Goal: Task Accomplishment & Management: Manage account settings

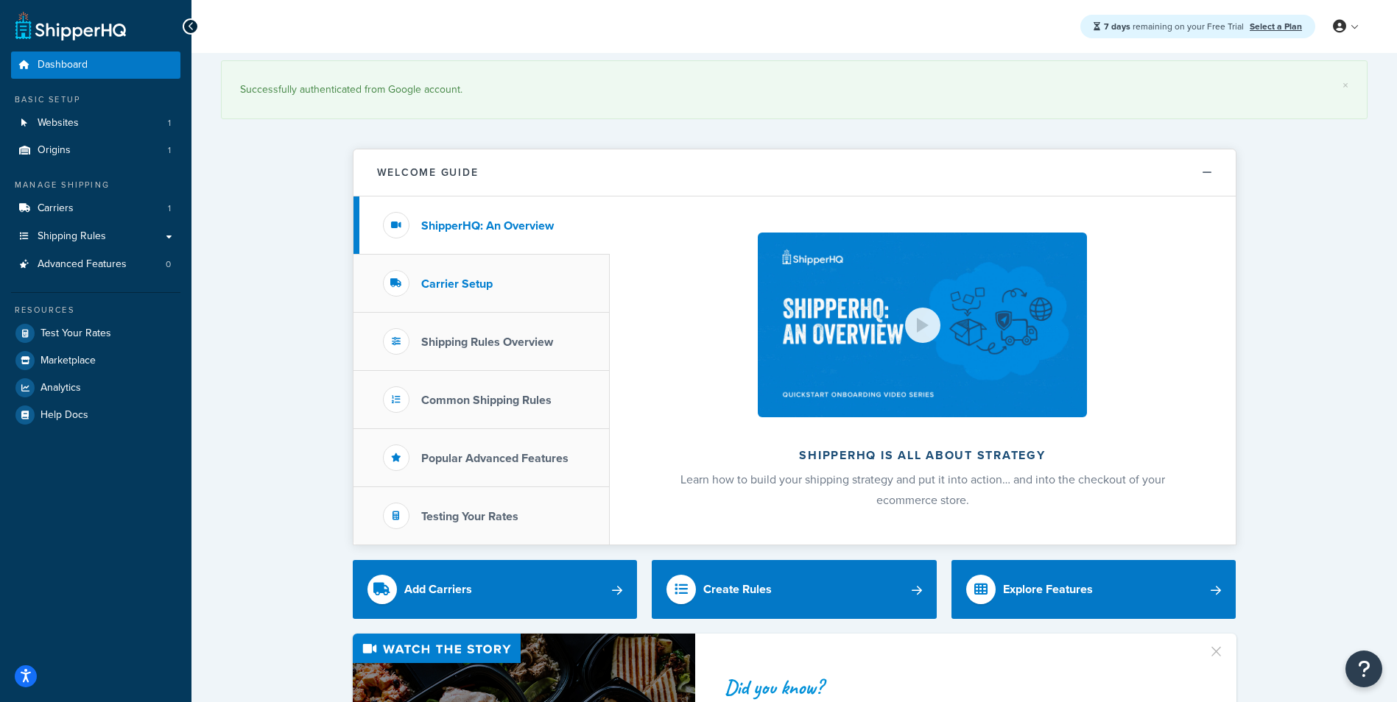
click at [497, 290] on li "Carrier Setup" at bounding box center [481, 284] width 256 height 58
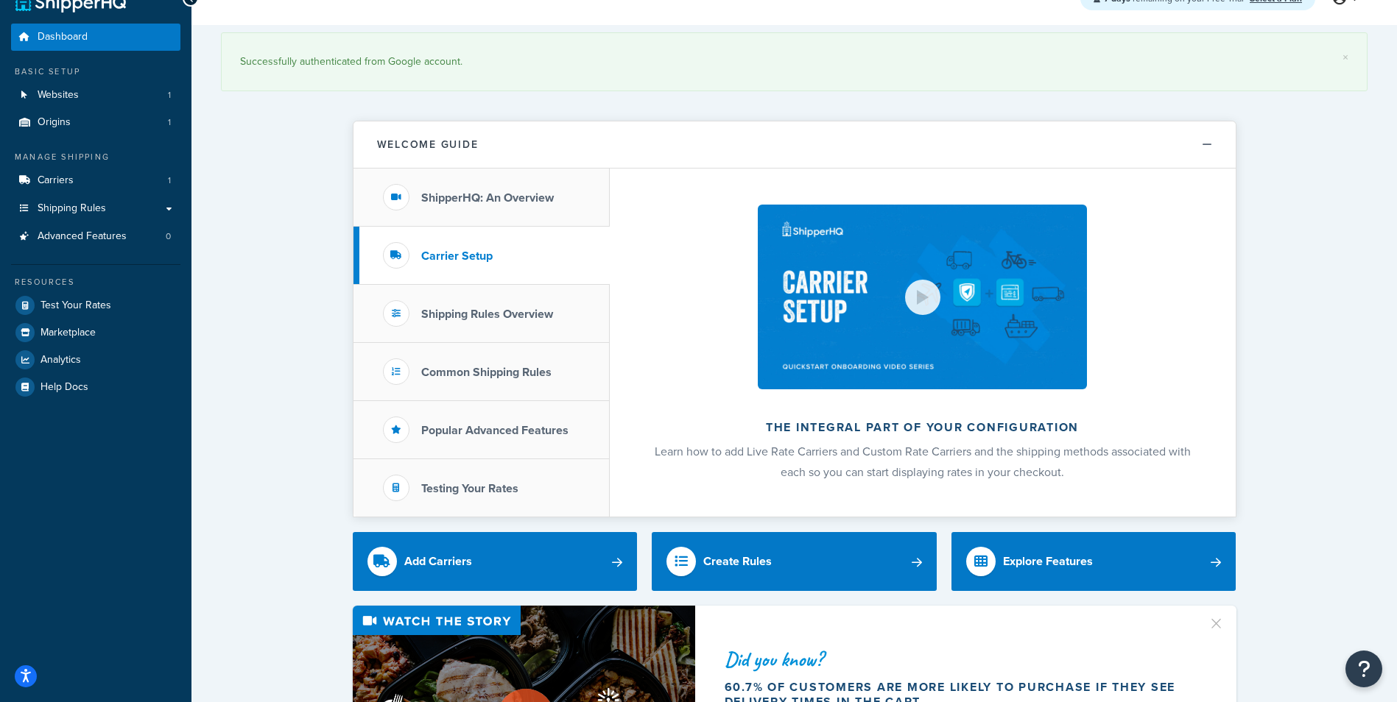
scroll to position [74, 0]
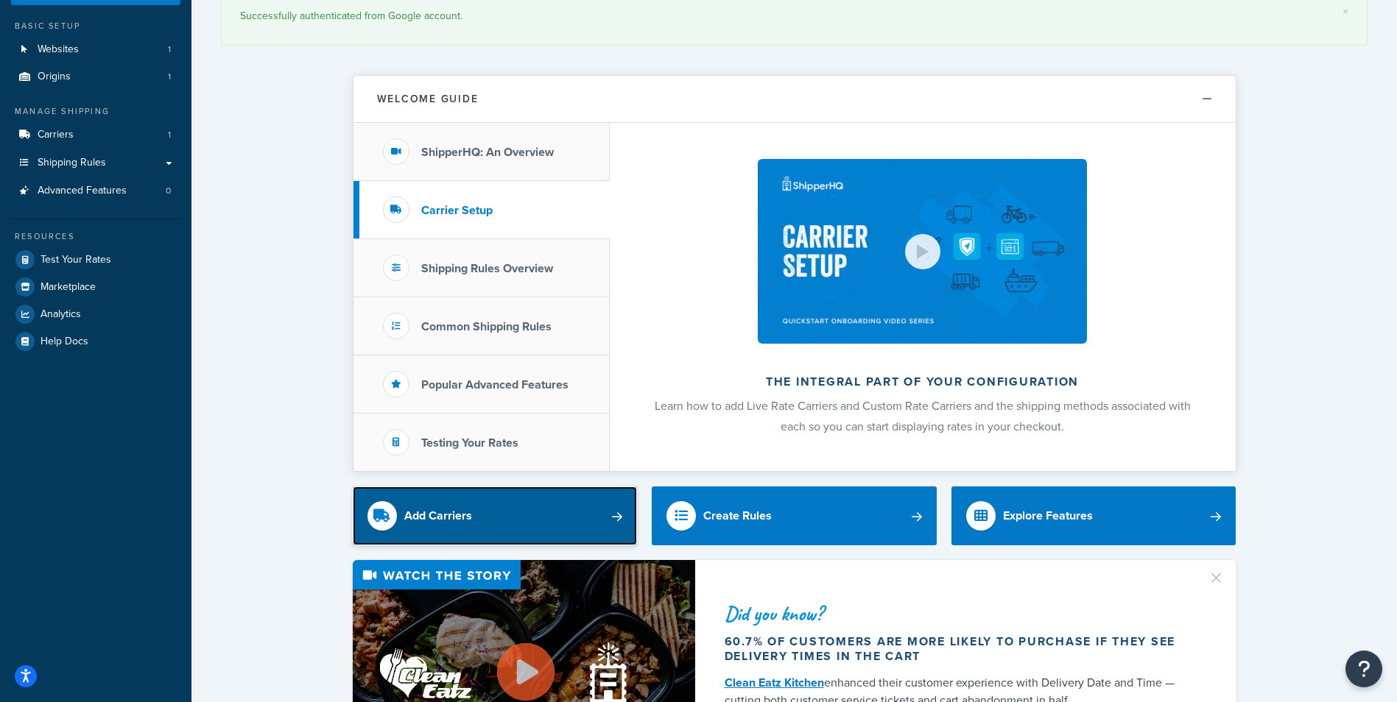
click at [441, 516] on div "Add Carriers" at bounding box center [438, 516] width 68 height 21
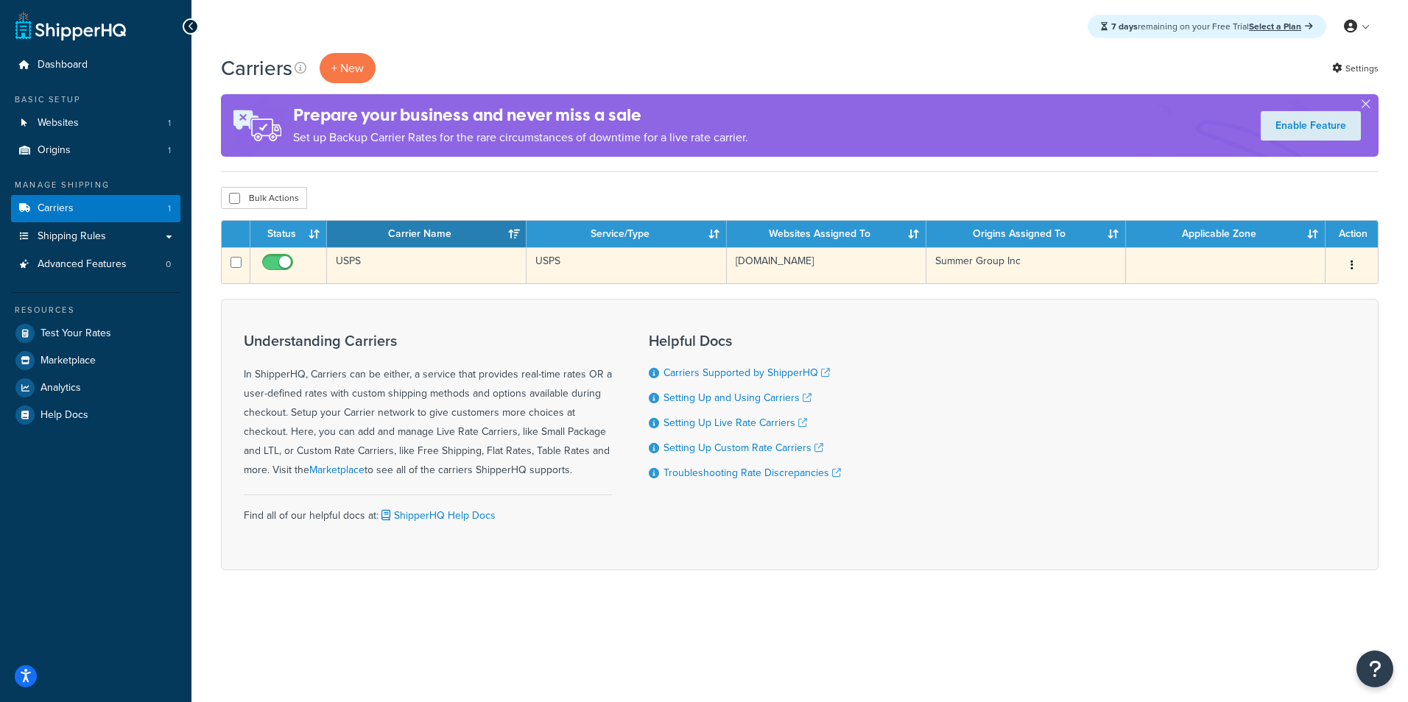
click at [1215, 271] on td at bounding box center [1226, 265] width 200 height 36
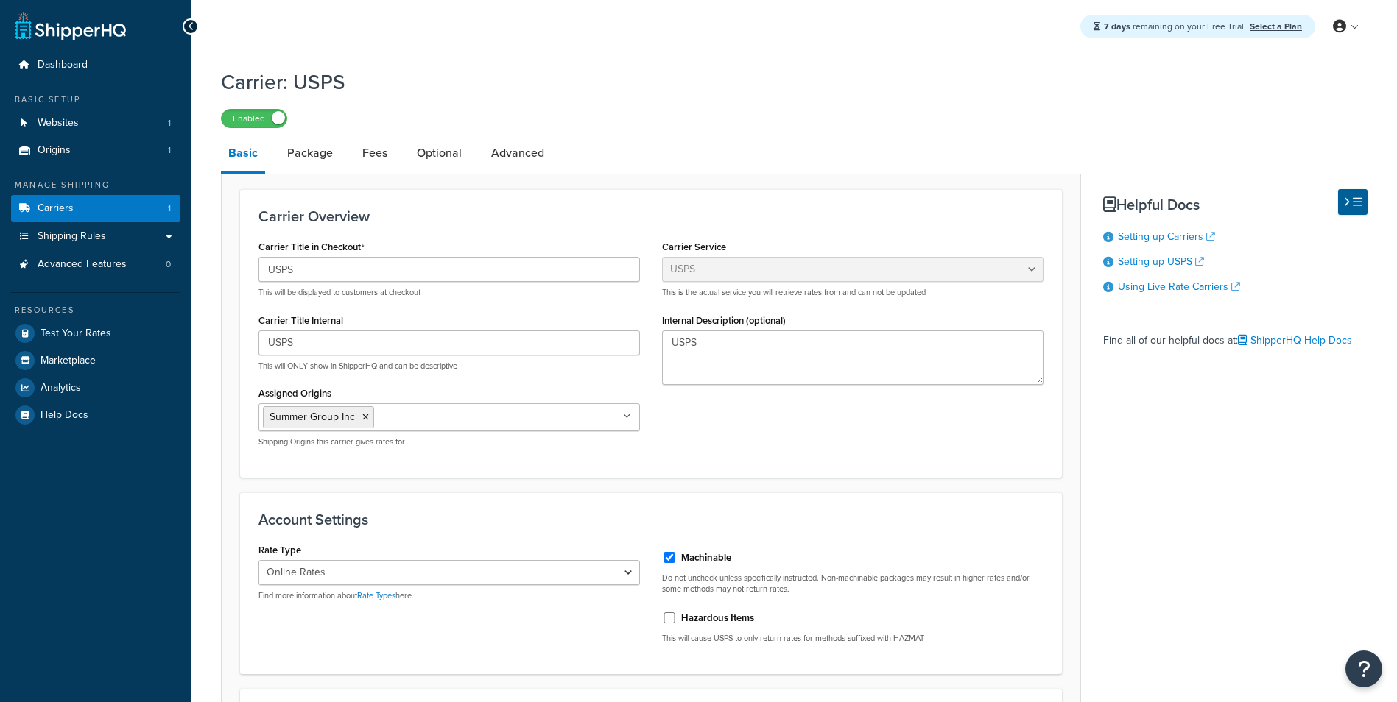
select select "usps"
select select "ONLINE"
click at [317, 155] on link "Package" at bounding box center [310, 152] width 60 height 35
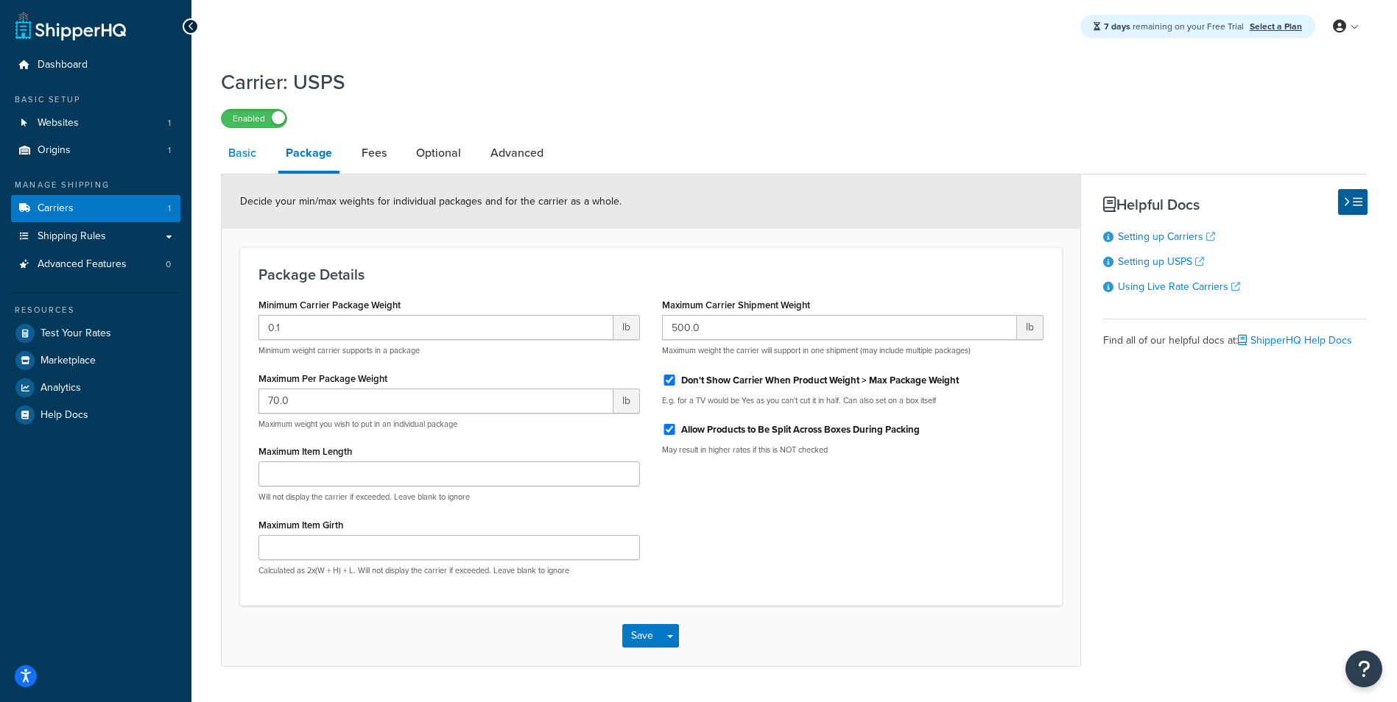
click at [238, 158] on link "Basic" at bounding box center [242, 152] width 43 height 35
select select "usps"
select select "ONLINE"
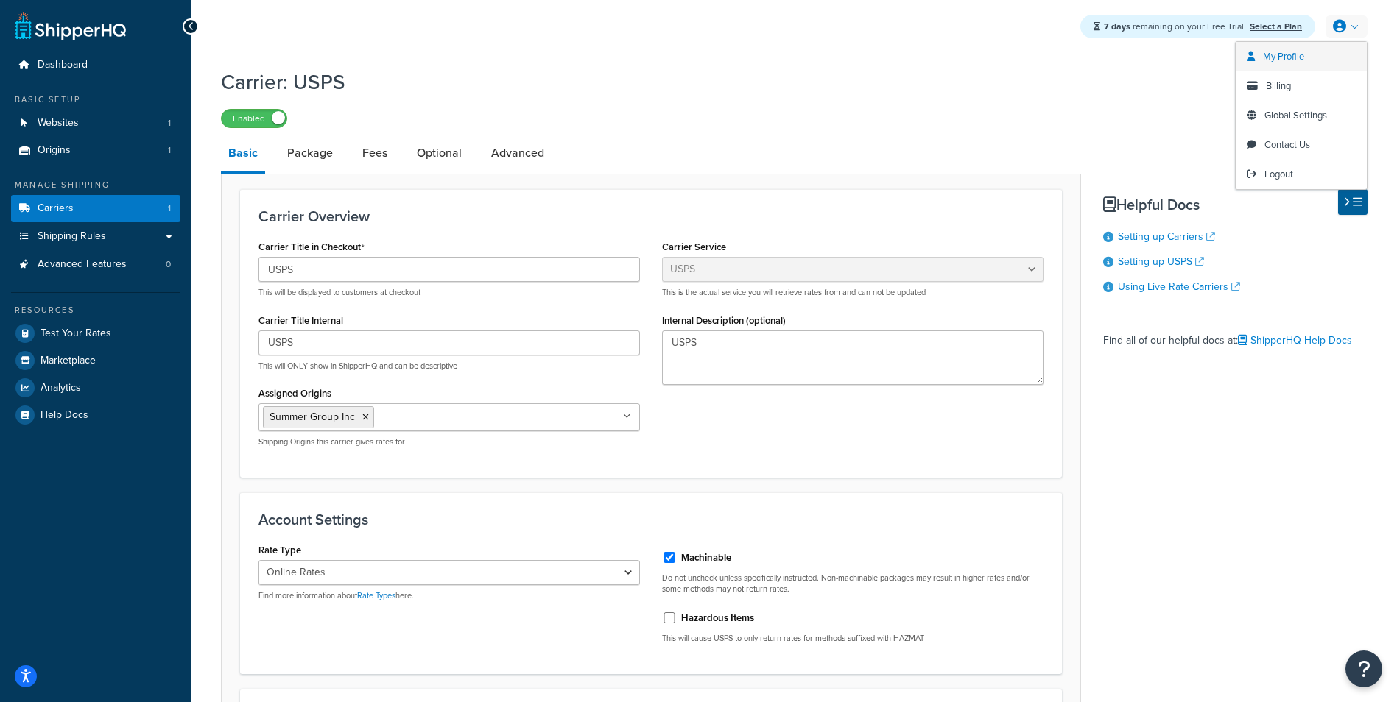
click at [1288, 59] on span "My Profile" at bounding box center [1283, 56] width 41 height 14
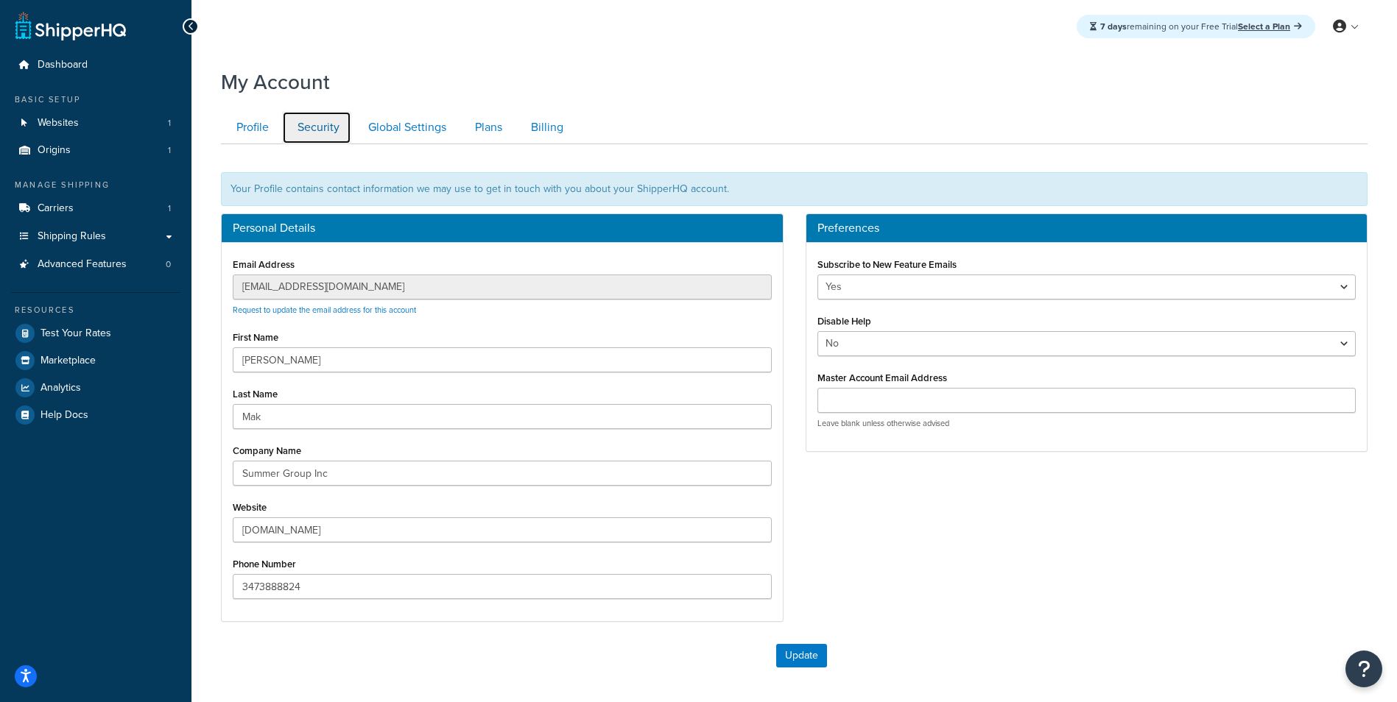
click at [317, 136] on link "Security" at bounding box center [316, 127] width 69 height 33
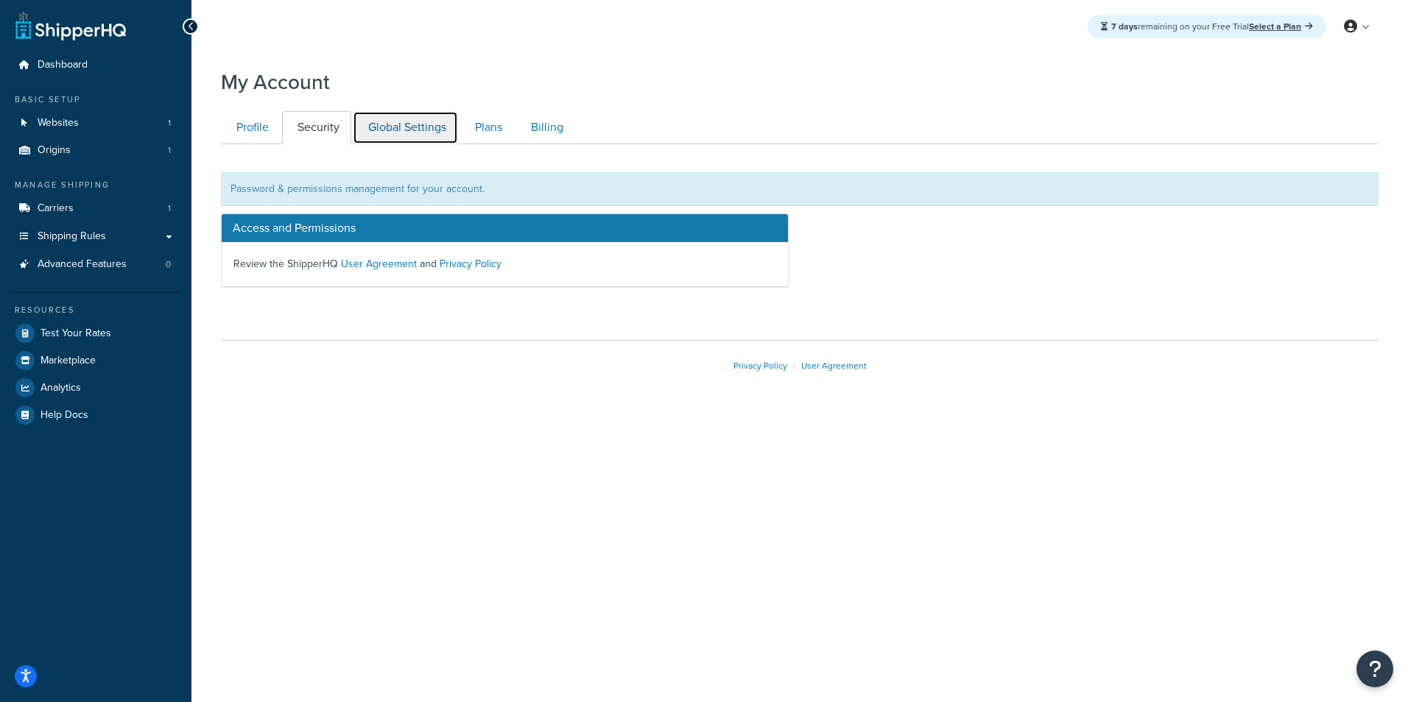
click at [406, 134] on link "Global Settings" at bounding box center [405, 127] width 105 height 33
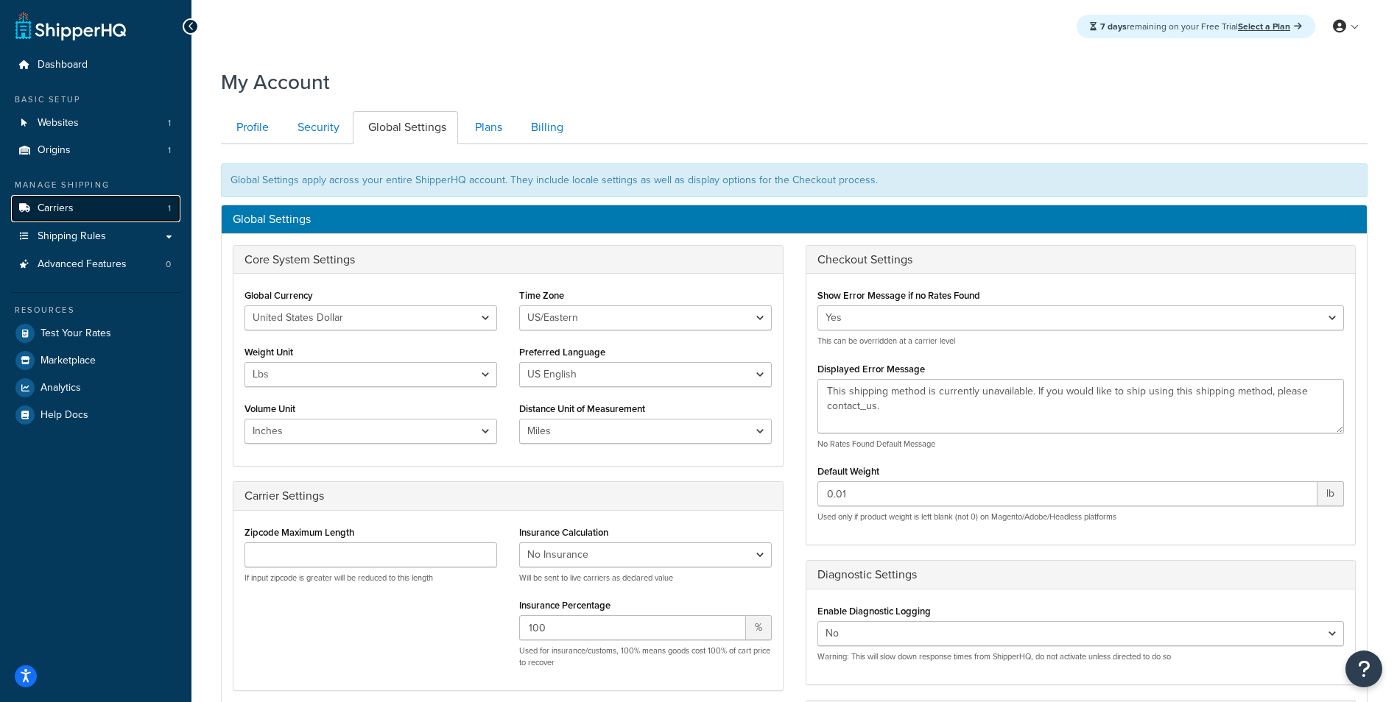
click at [111, 213] on link "Carriers 1" at bounding box center [95, 208] width 169 height 27
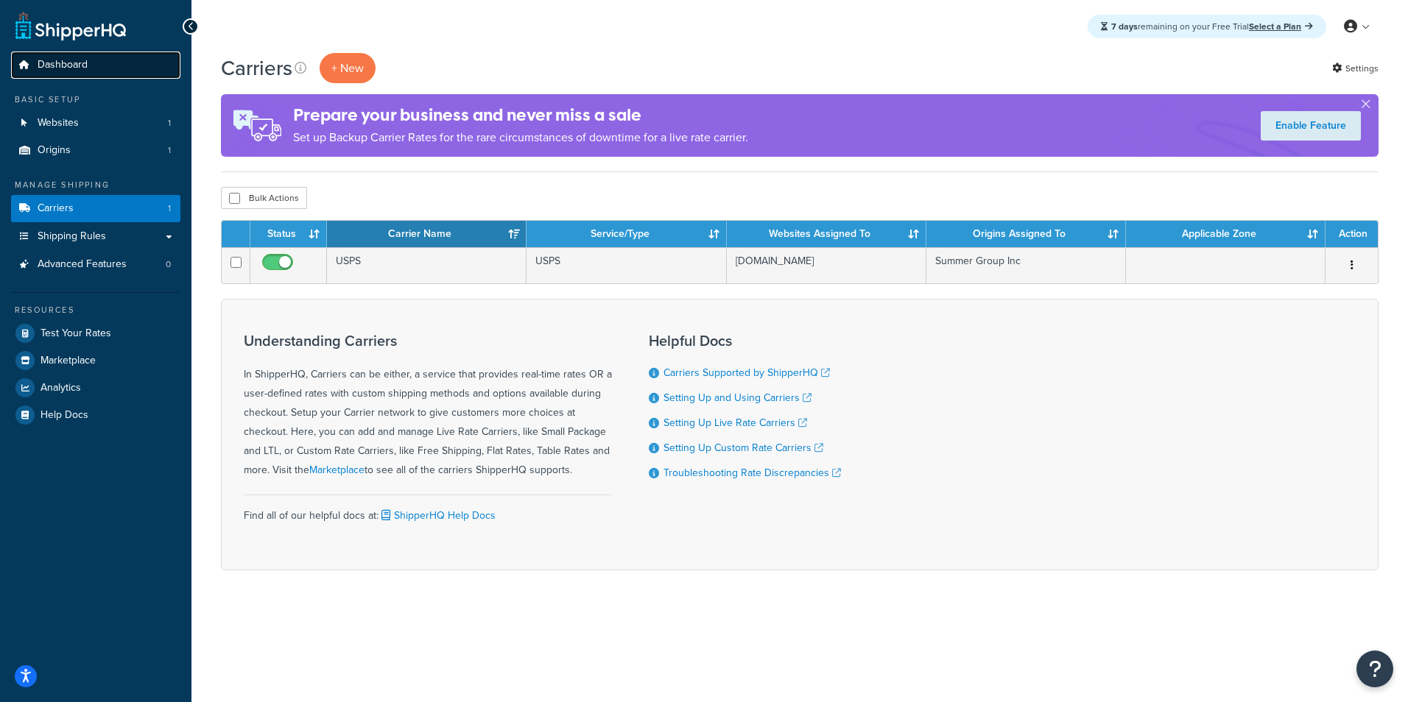
click at [77, 65] on span "Dashboard" at bounding box center [63, 65] width 50 height 13
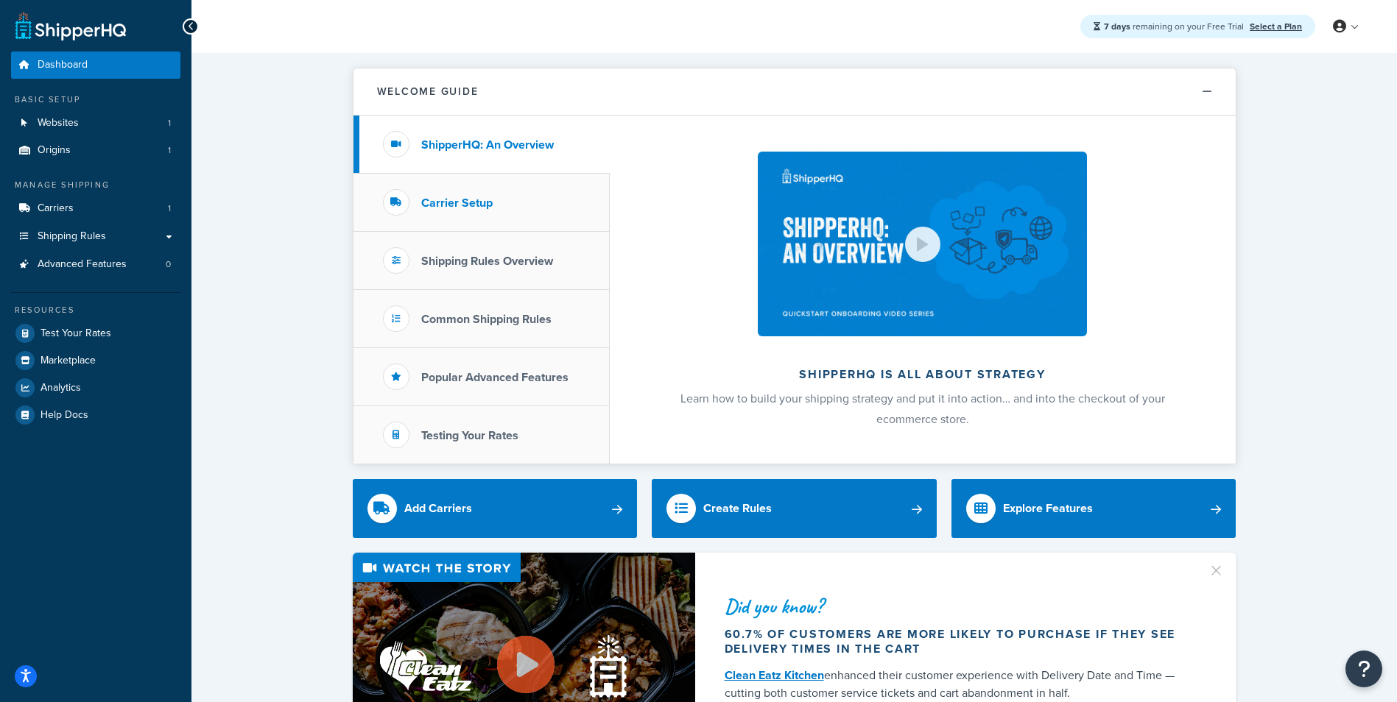
click at [465, 197] on h3 "Carrier Setup" at bounding box center [456, 203] width 71 height 13
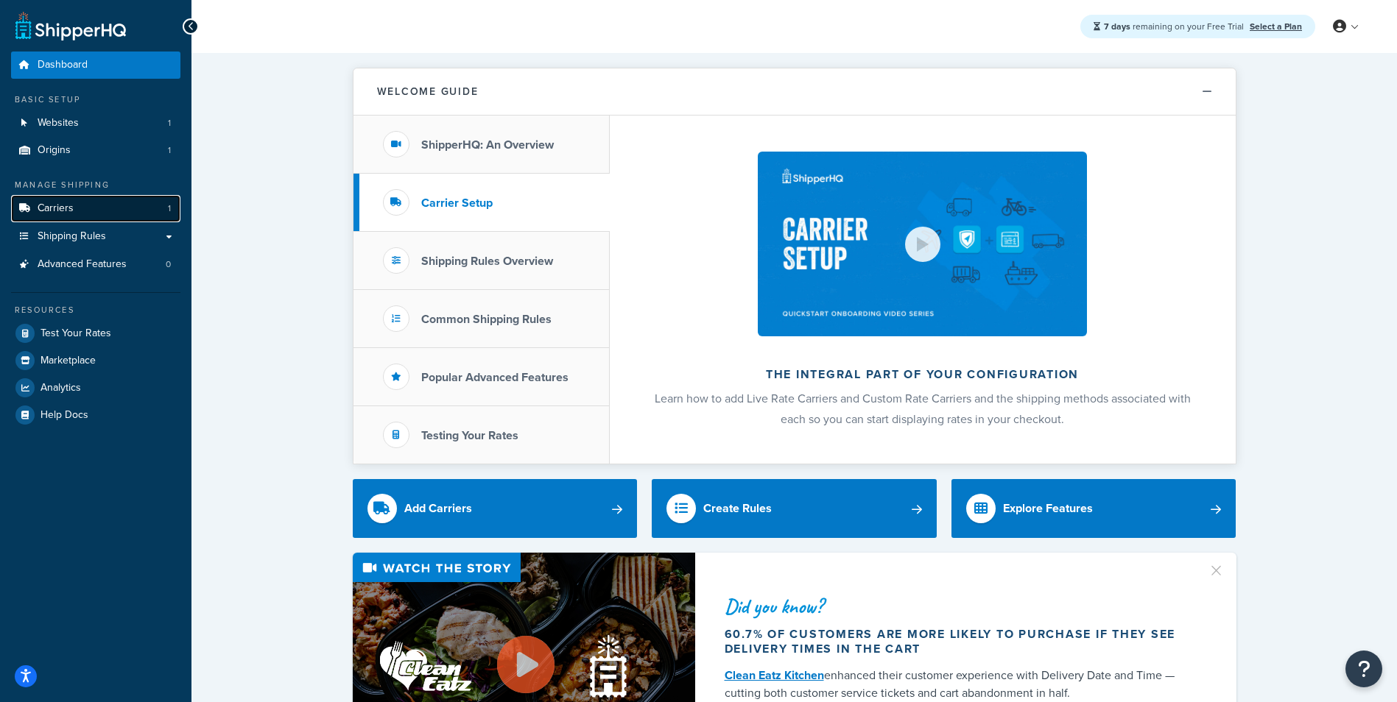
click at [130, 214] on link "Carriers 1" at bounding box center [95, 208] width 169 height 27
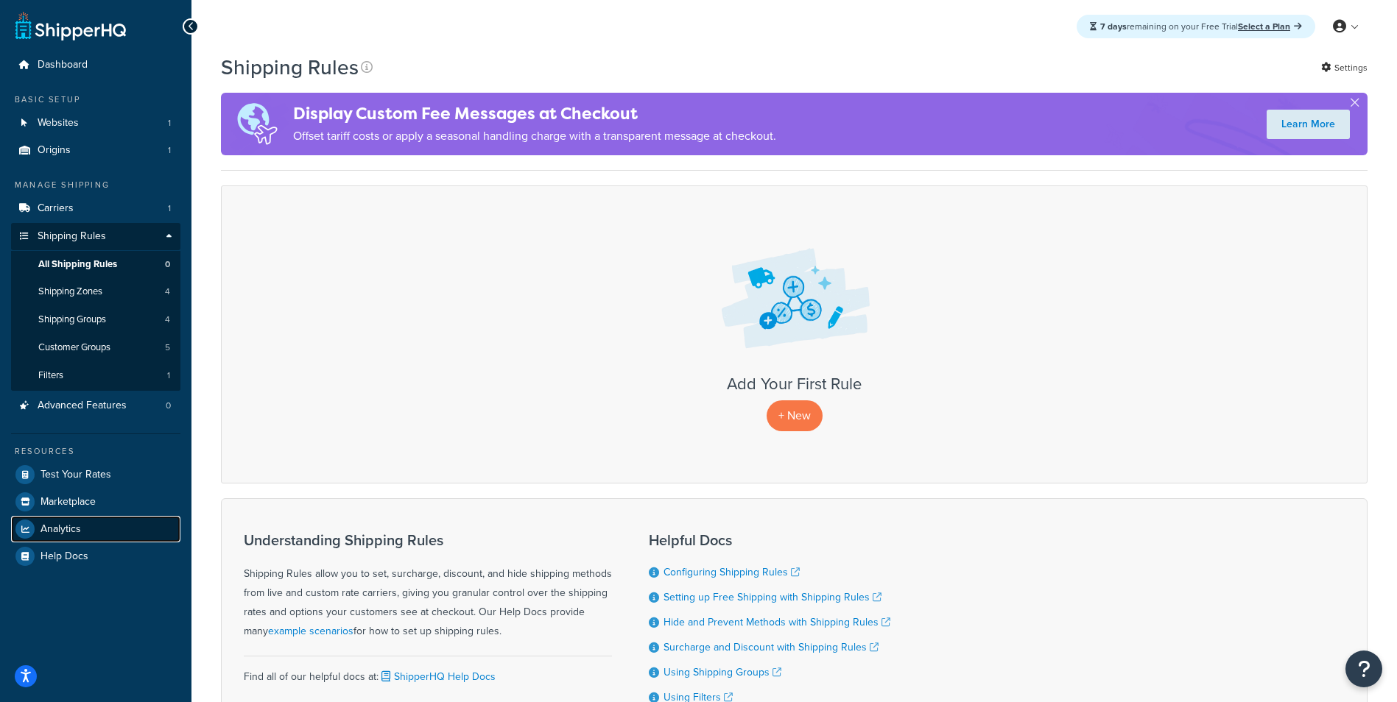
click at [99, 525] on link "Analytics" at bounding box center [95, 529] width 169 height 27
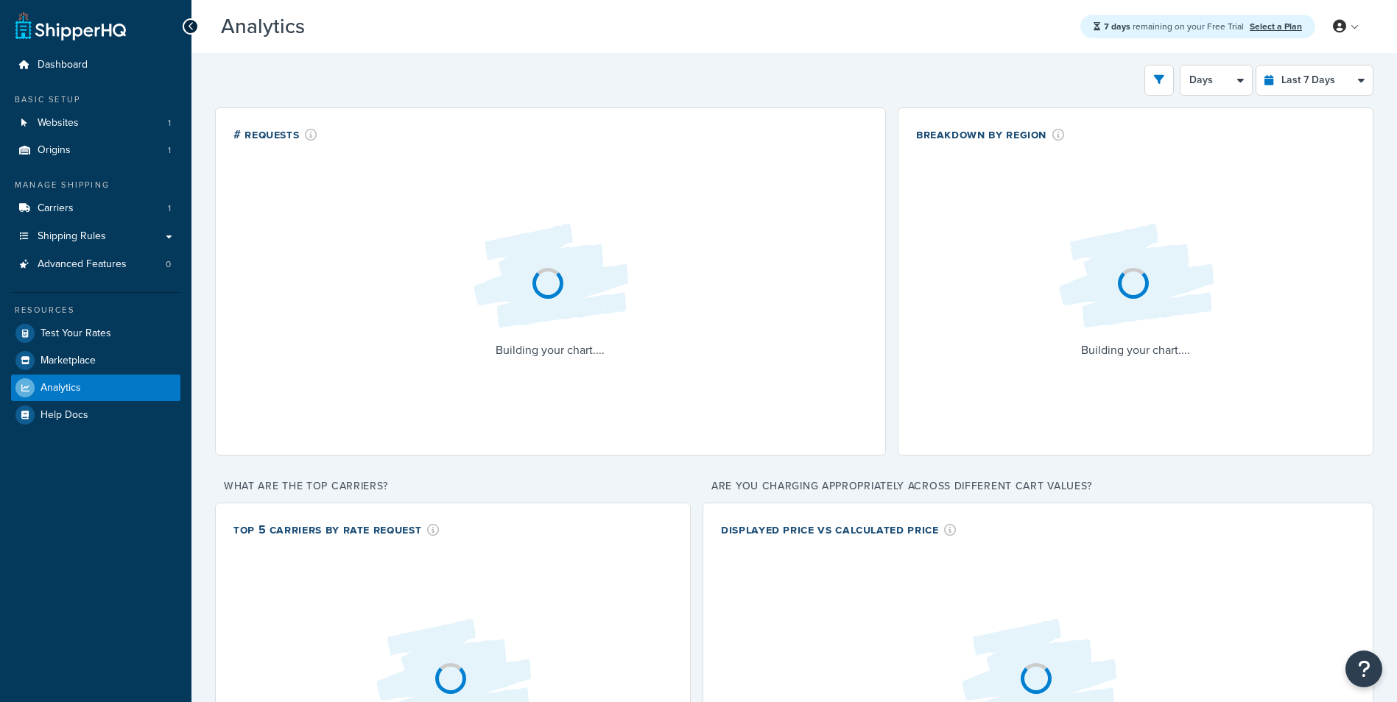
select select "last_7_days"
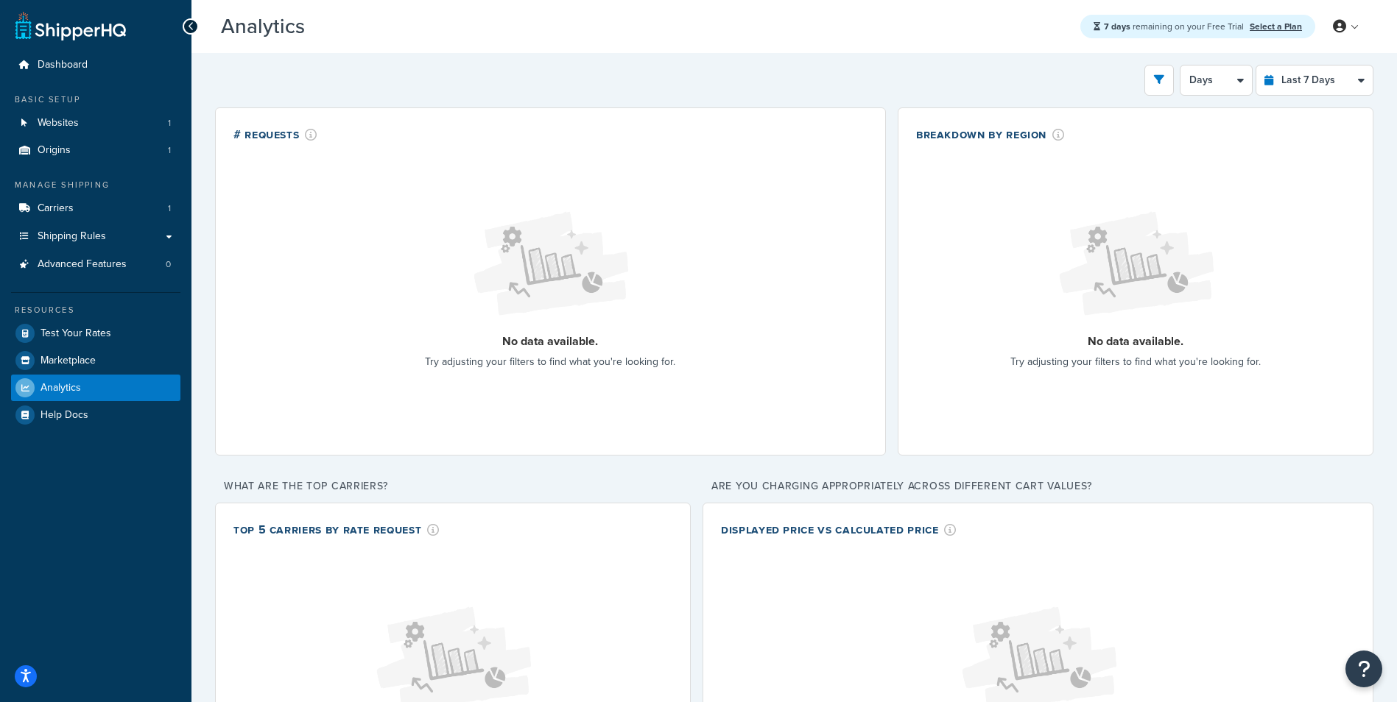
click at [1351, 129] on div "Breakdown by Region" at bounding box center [1135, 134] width 439 height 17
click at [1276, 28] on link "Select a Plan" at bounding box center [1275, 26] width 52 height 13
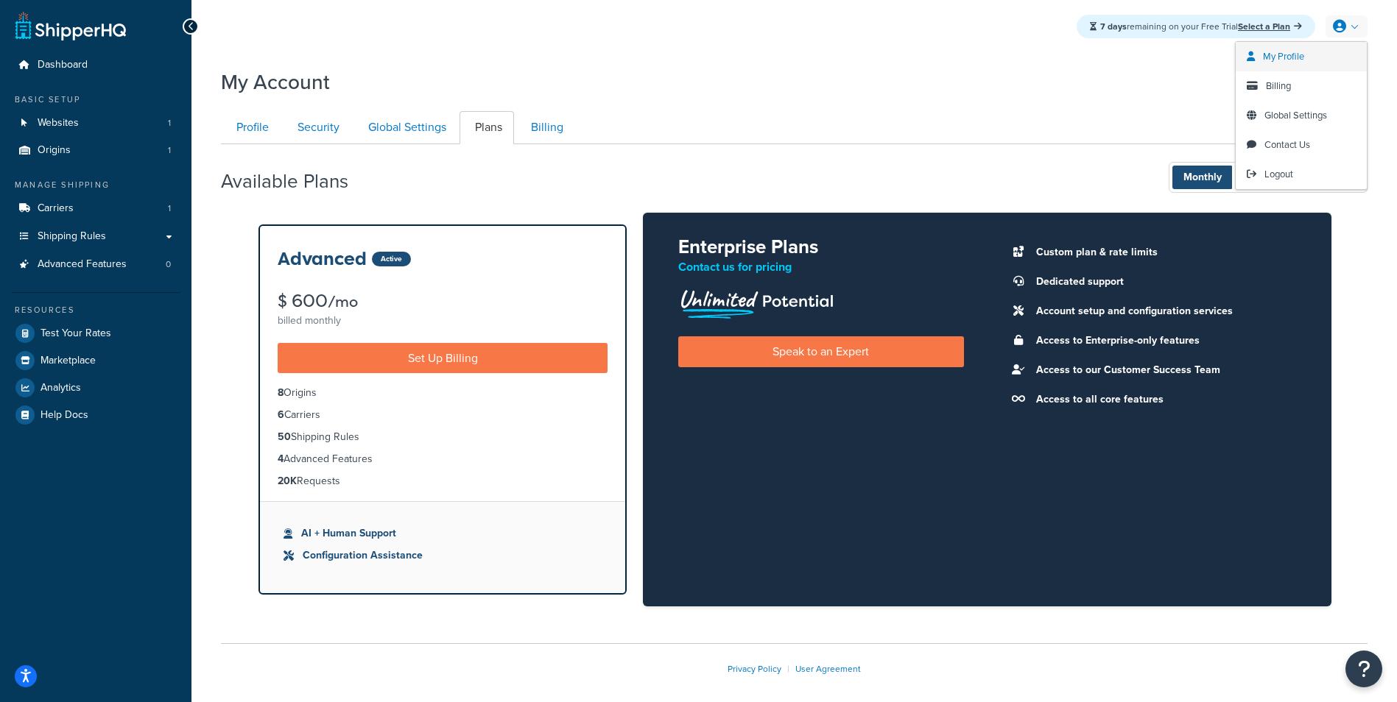
click at [1296, 54] on span "My Profile" at bounding box center [1283, 56] width 41 height 14
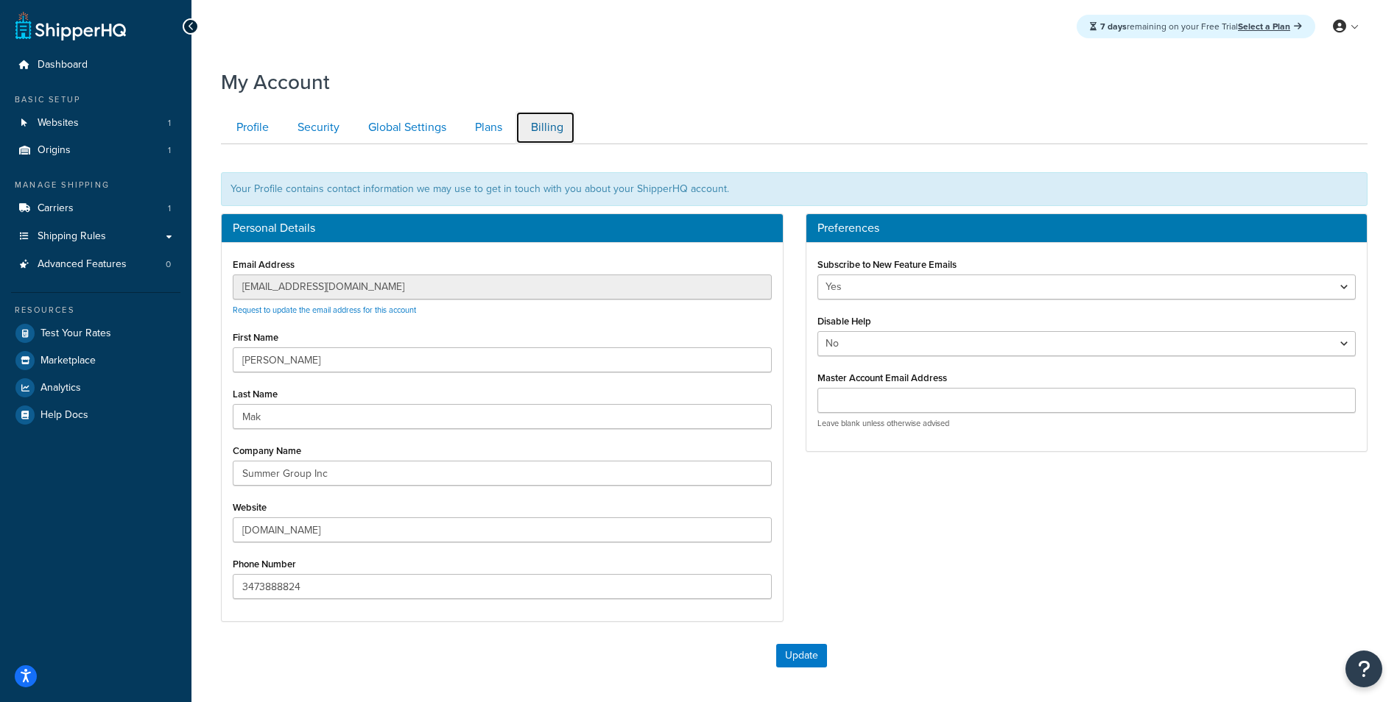
click at [543, 133] on link "Billing" at bounding box center [545, 127] width 60 height 33
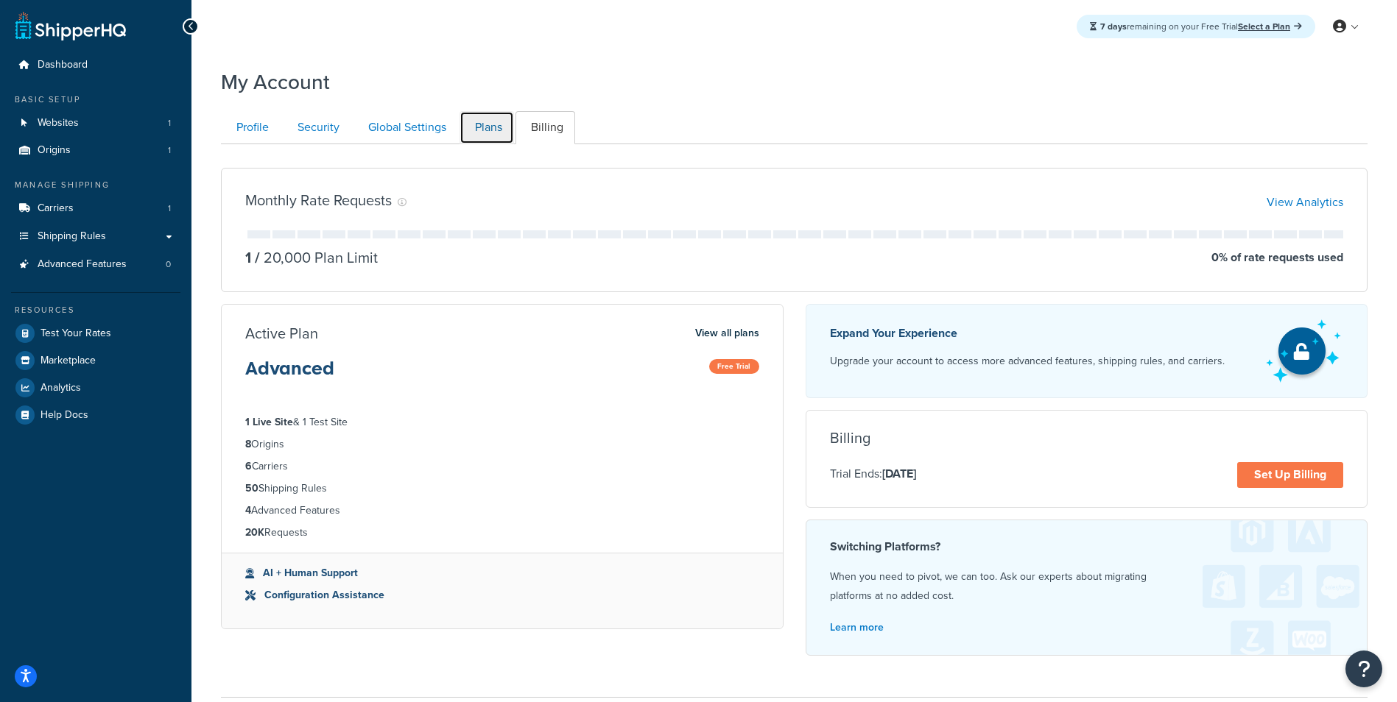
click at [497, 134] on link "Plans" at bounding box center [486, 127] width 54 height 33
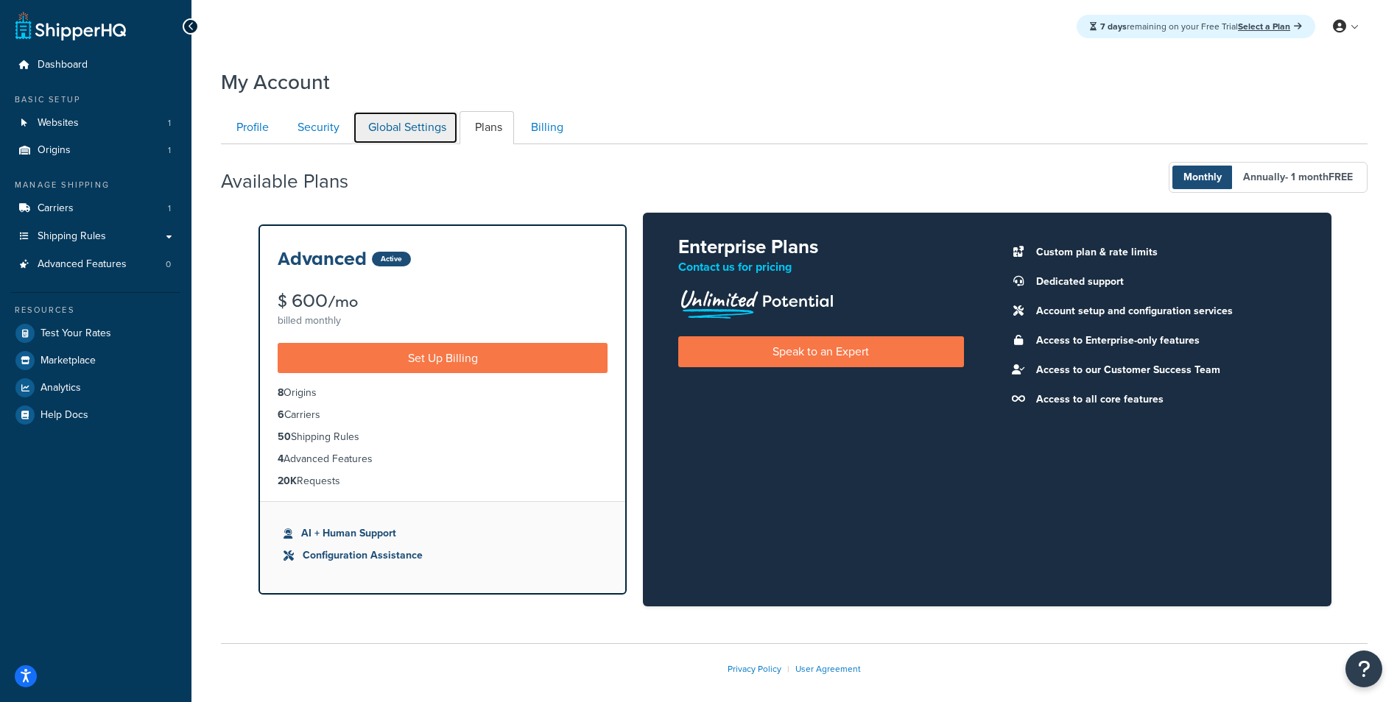
click at [406, 125] on link "Global Settings" at bounding box center [405, 127] width 105 height 33
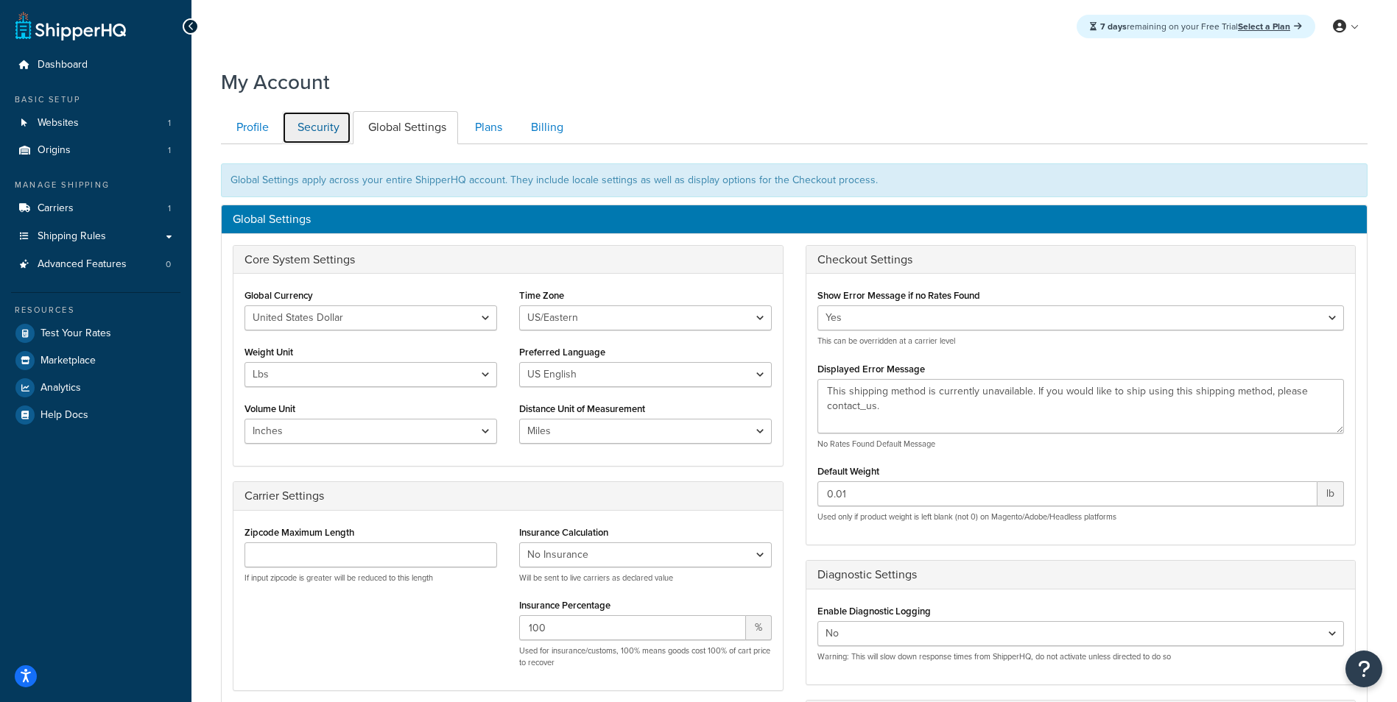
click at [334, 129] on link "Security" at bounding box center [316, 127] width 69 height 33
